Goal: Communication & Community: Answer question/provide support

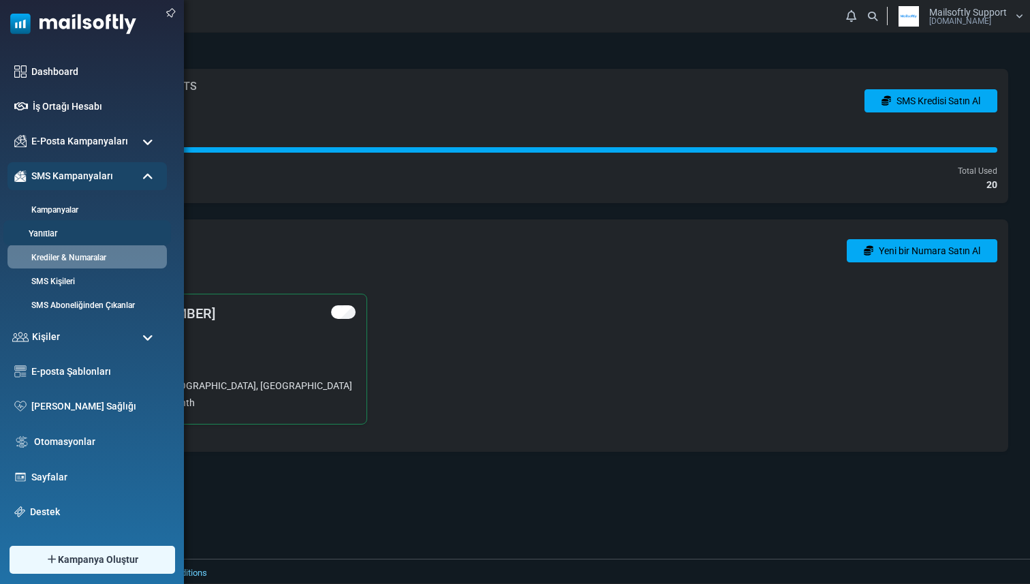
click at [46, 225] on li "Yanıtlar" at bounding box center [87, 232] width 168 height 25
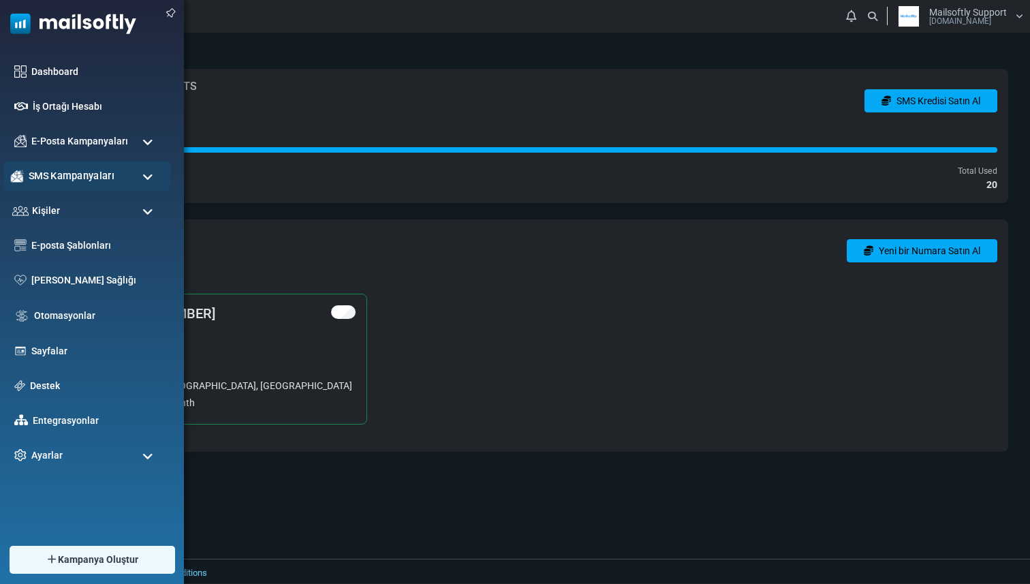
click at [63, 187] on div "SMS Kampanyaları" at bounding box center [87, 175] width 168 height 29
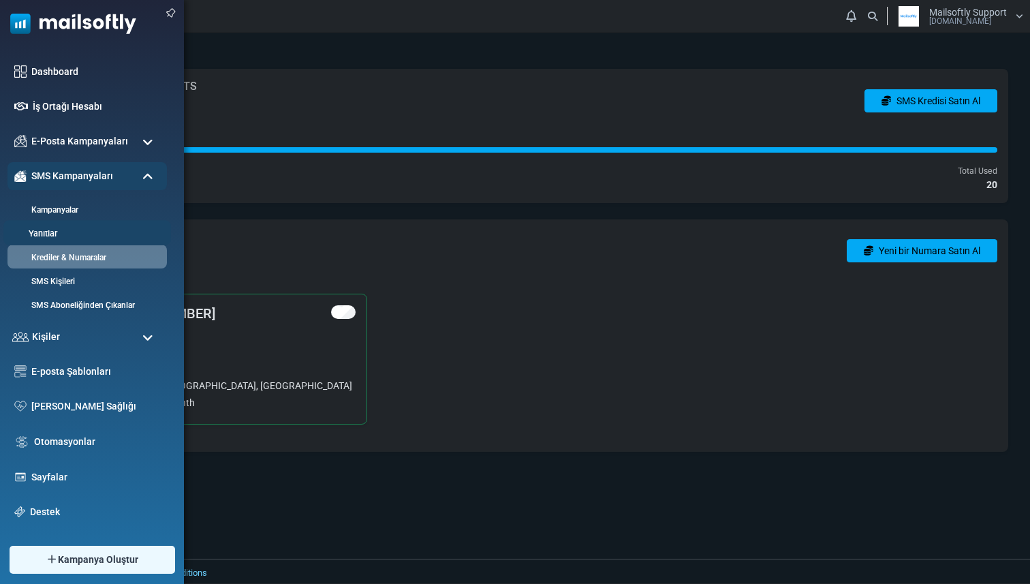
click at [56, 236] on link "Yanıtlar" at bounding box center [84, 233] width 163 height 13
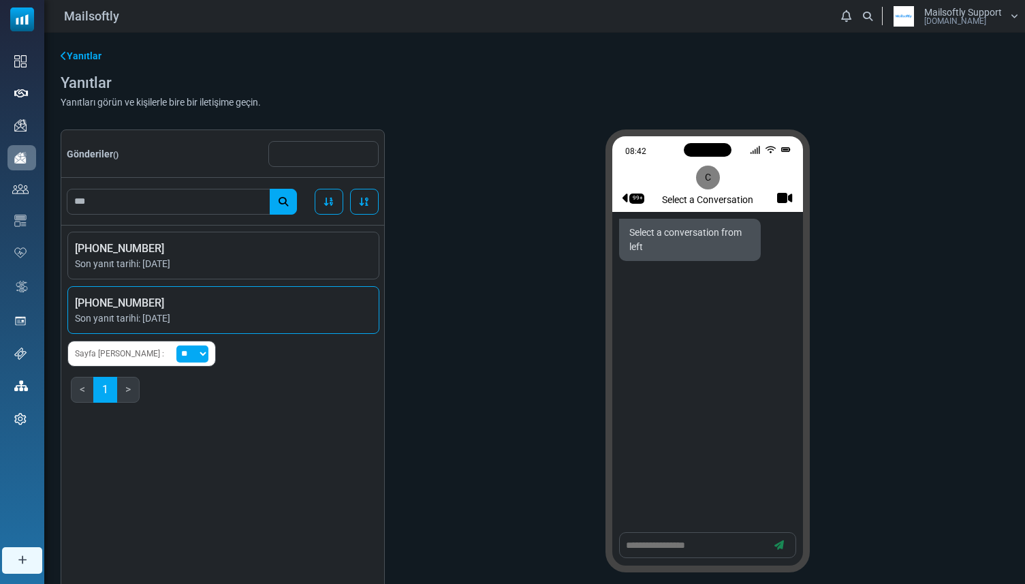
click at [275, 308] on span "[PHONE_NUMBER]" at bounding box center [223, 303] width 297 height 16
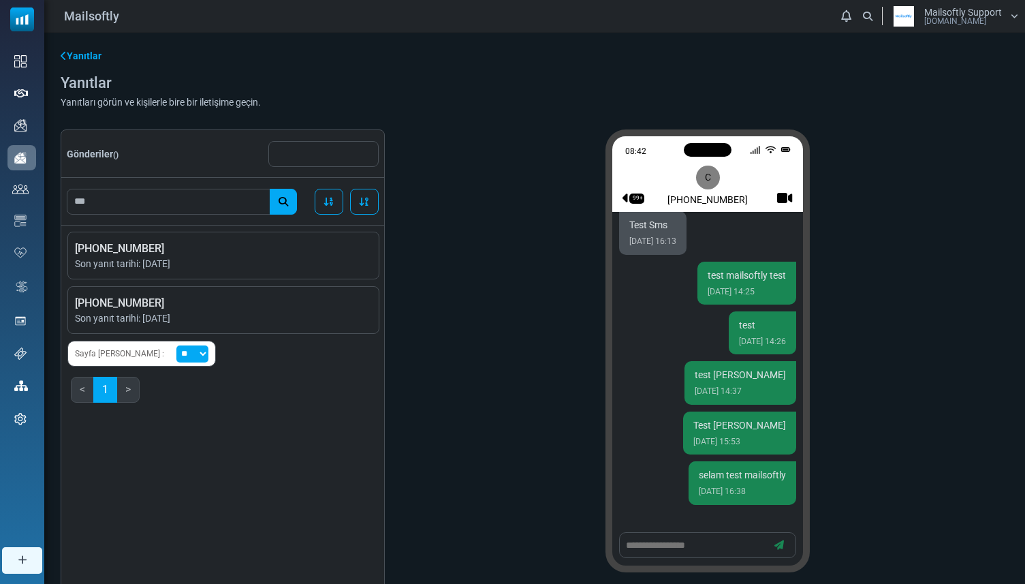
click at [696, 545] on textarea at bounding box center [695, 545] width 142 height 17
type textarea "****"
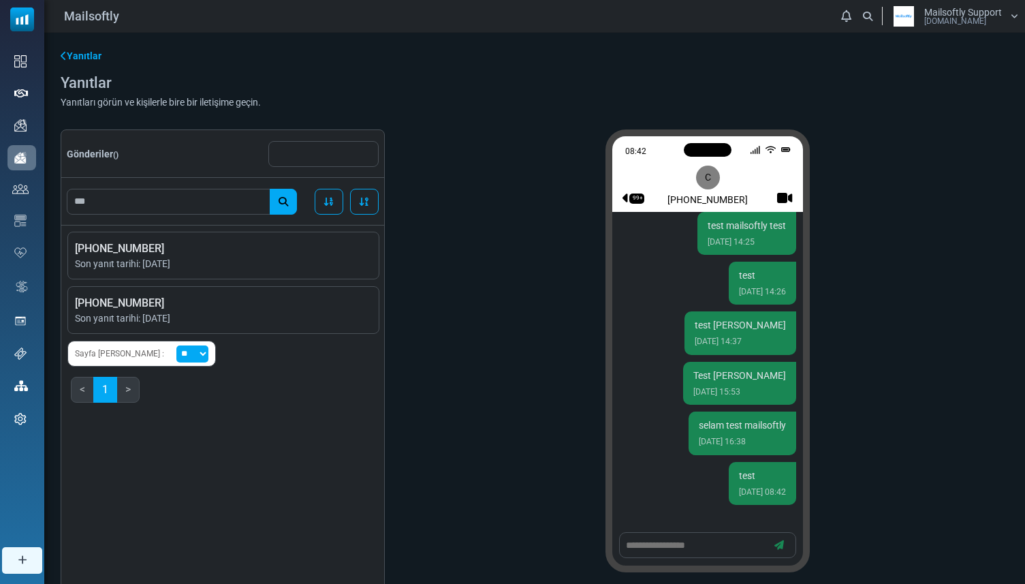
scroll to position [1985, 0]
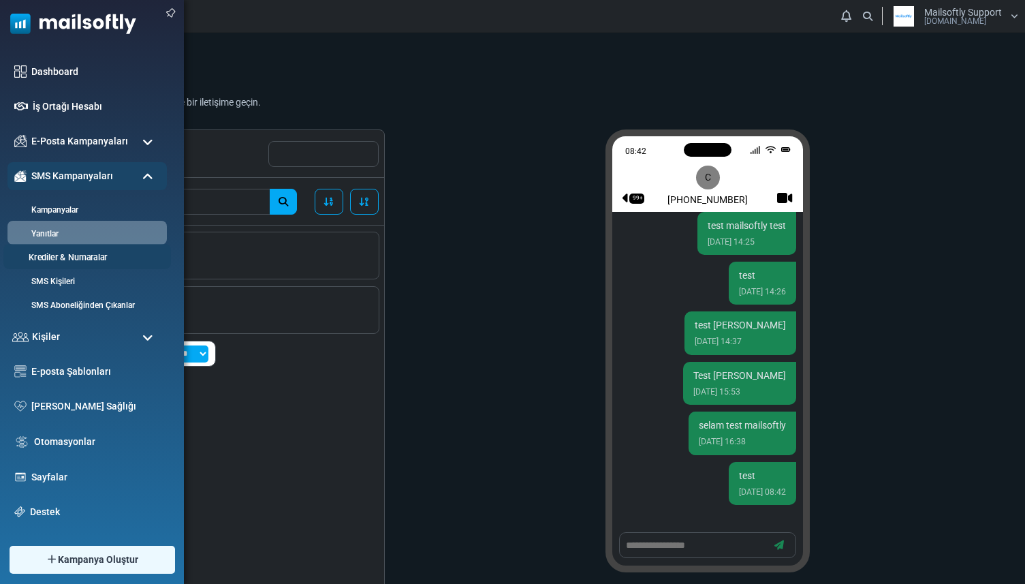
click at [44, 260] on link "Krediler & Numaralar" at bounding box center [84, 257] width 163 height 13
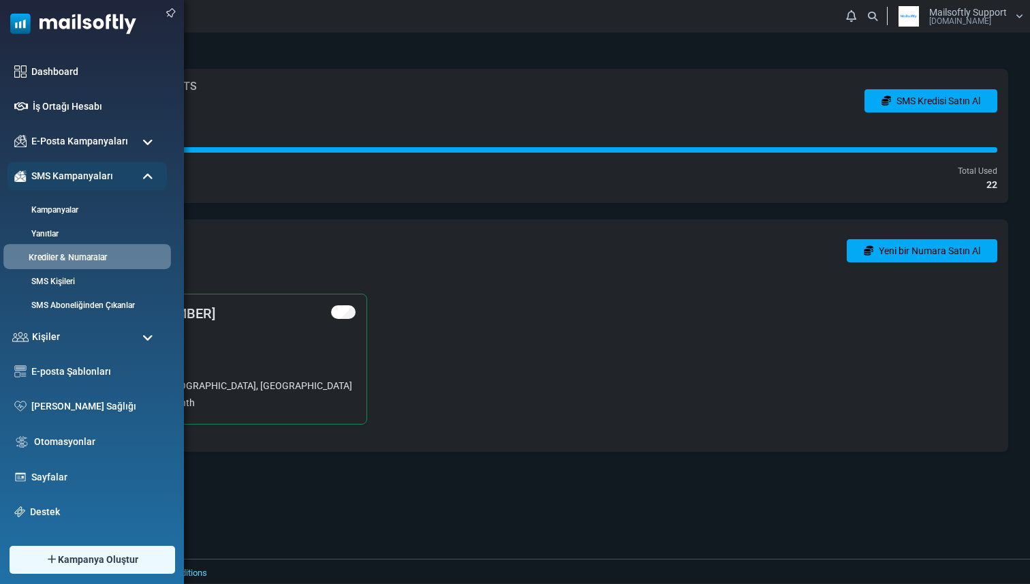
click at [48, 252] on link "Krediler & Numaralar" at bounding box center [84, 257] width 163 height 13
click at [60, 232] on link "Yanıtlar" at bounding box center [84, 233] width 163 height 13
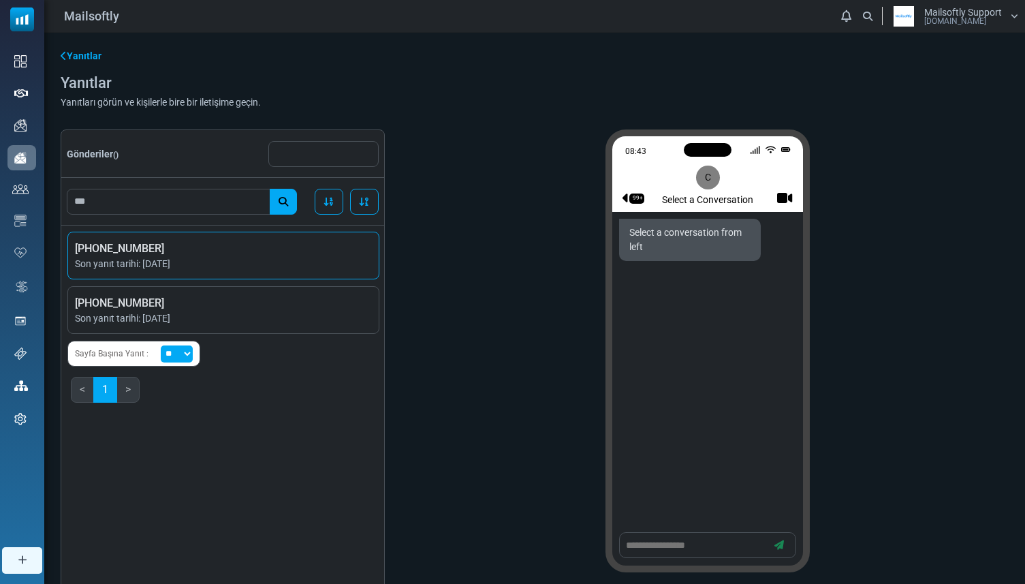
click at [267, 266] on span "Son yanıt tarihi: [DATE]" at bounding box center [223, 264] width 297 height 14
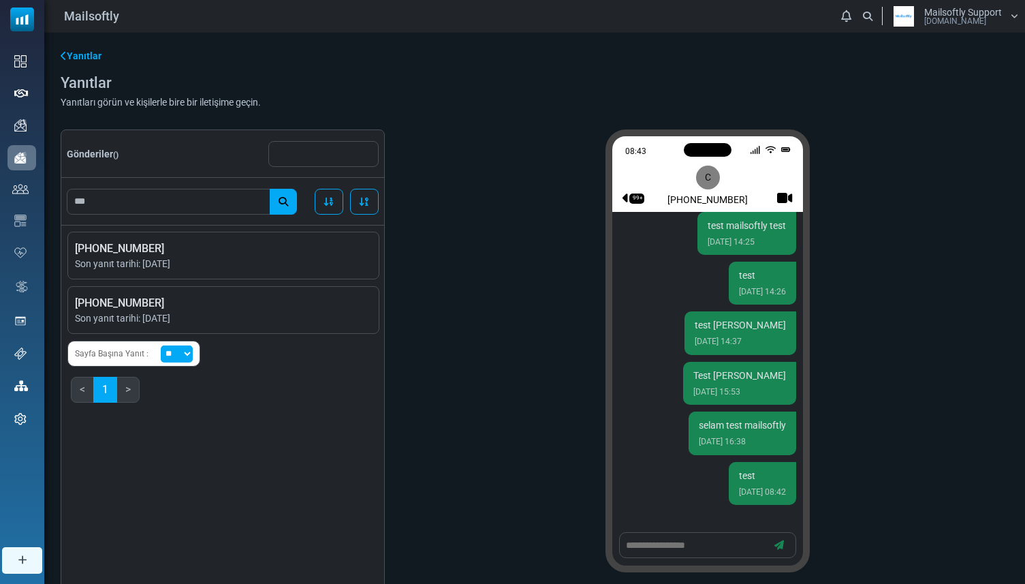
click at [718, 543] on textarea at bounding box center [695, 545] width 142 height 17
click at [659, 543] on textarea at bounding box center [695, 545] width 142 height 17
paste textarea "**********"
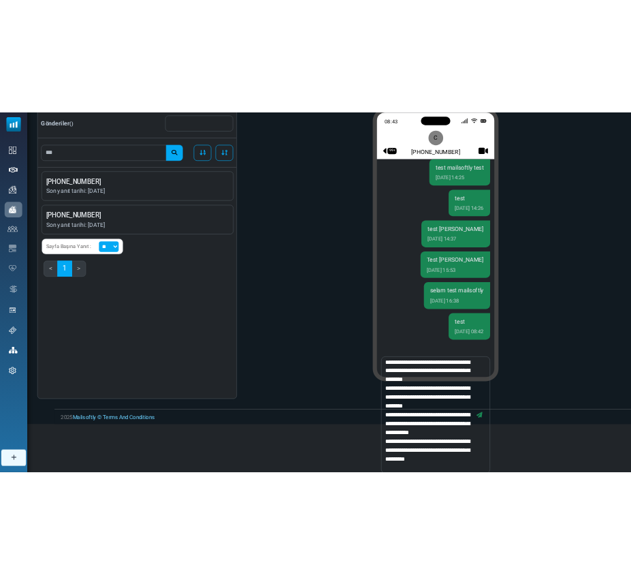
scroll to position [146, 0]
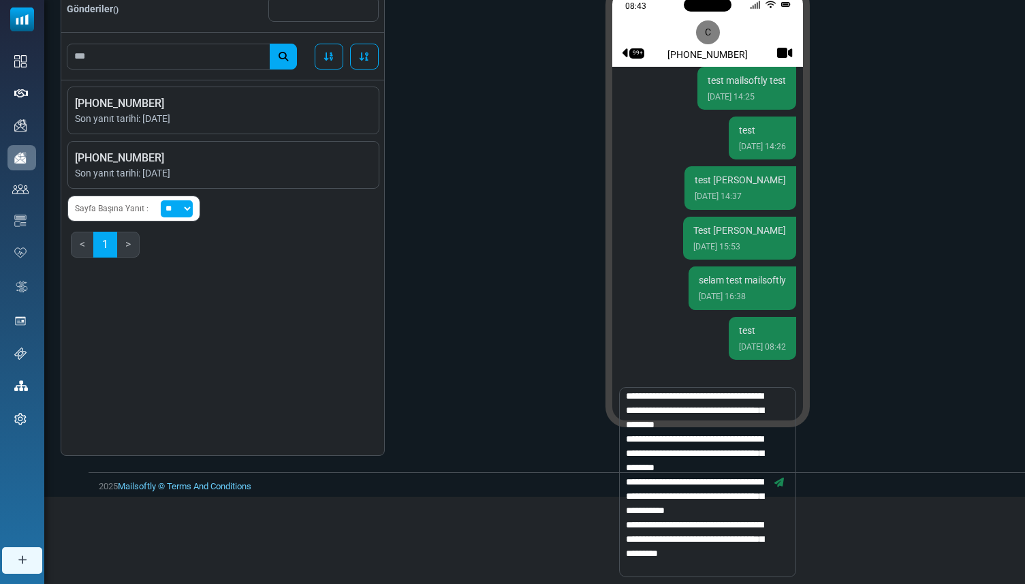
type textarea "**********"
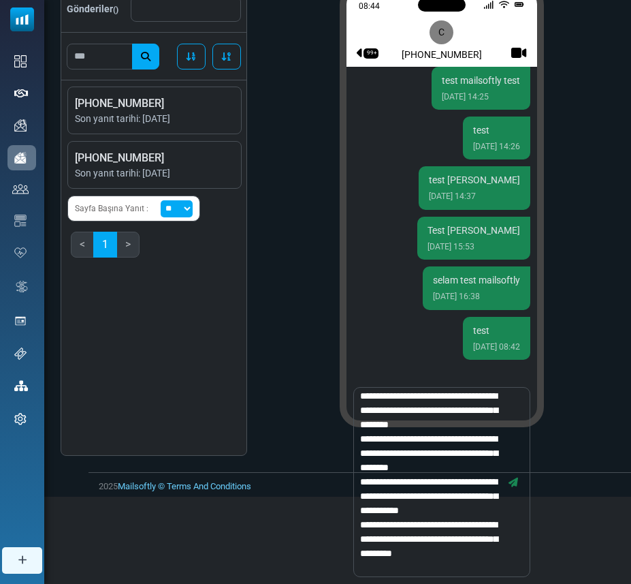
click at [515, 482] on icon "button" at bounding box center [514, 482] width 10 height 10
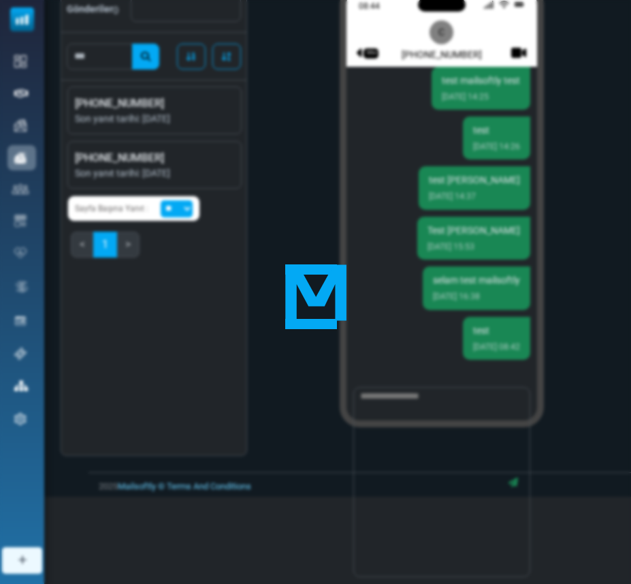
scroll to position [2321, 0]
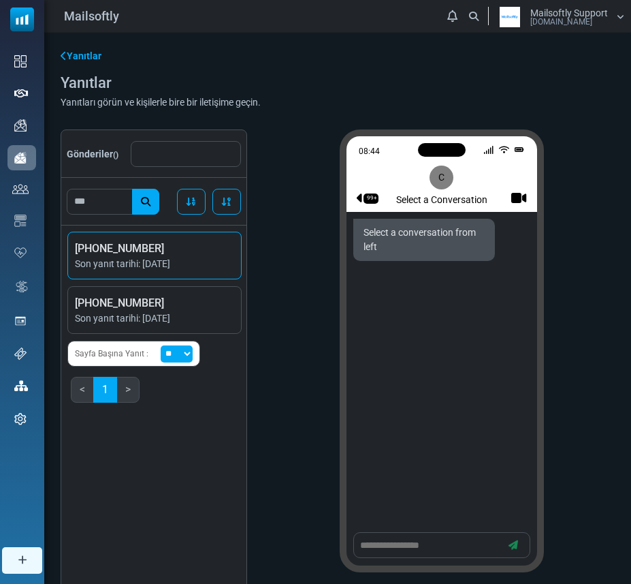
click at [221, 255] on span "+905535891496" at bounding box center [154, 248] width 159 height 16
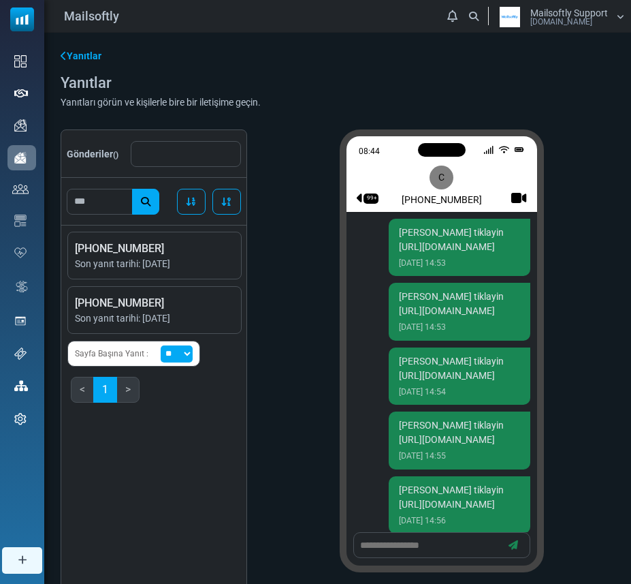
scroll to position [2220, 0]
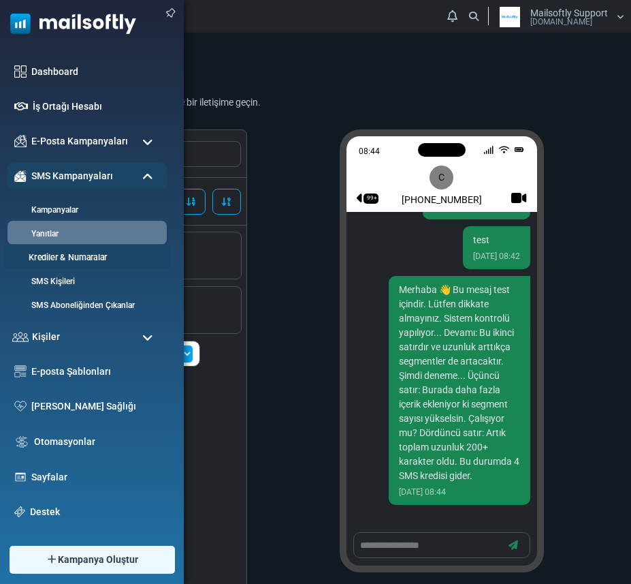
click at [50, 259] on link "Krediler & Numaralar" at bounding box center [84, 257] width 163 height 13
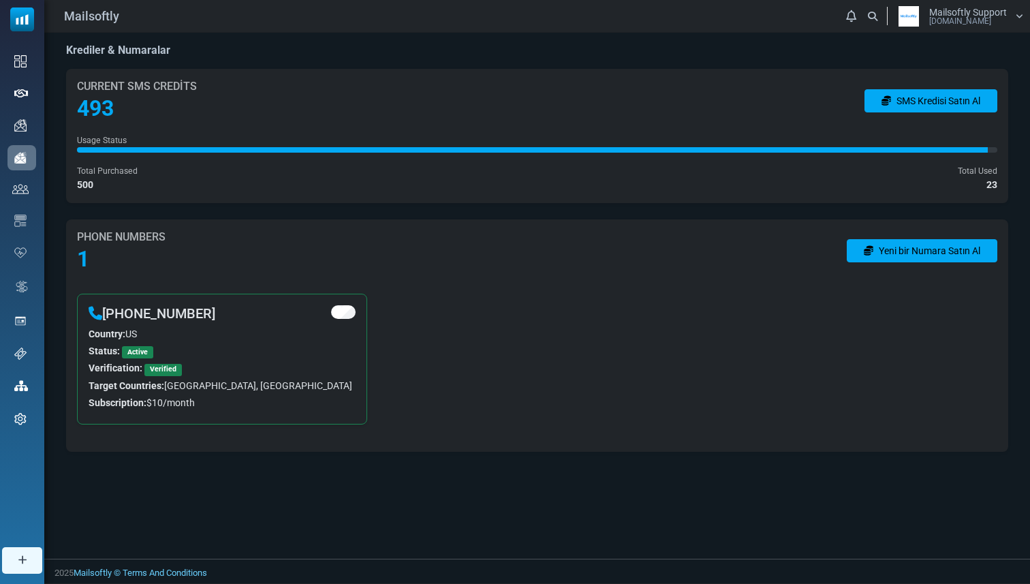
click at [676, 487] on div "Krediler & Numaralar Current SMS Credits 493 SMS Kredisi Satın Al Usage Status …" at bounding box center [536, 296] width 985 height 526
